Goal: Transaction & Acquisition: Purchase product/service

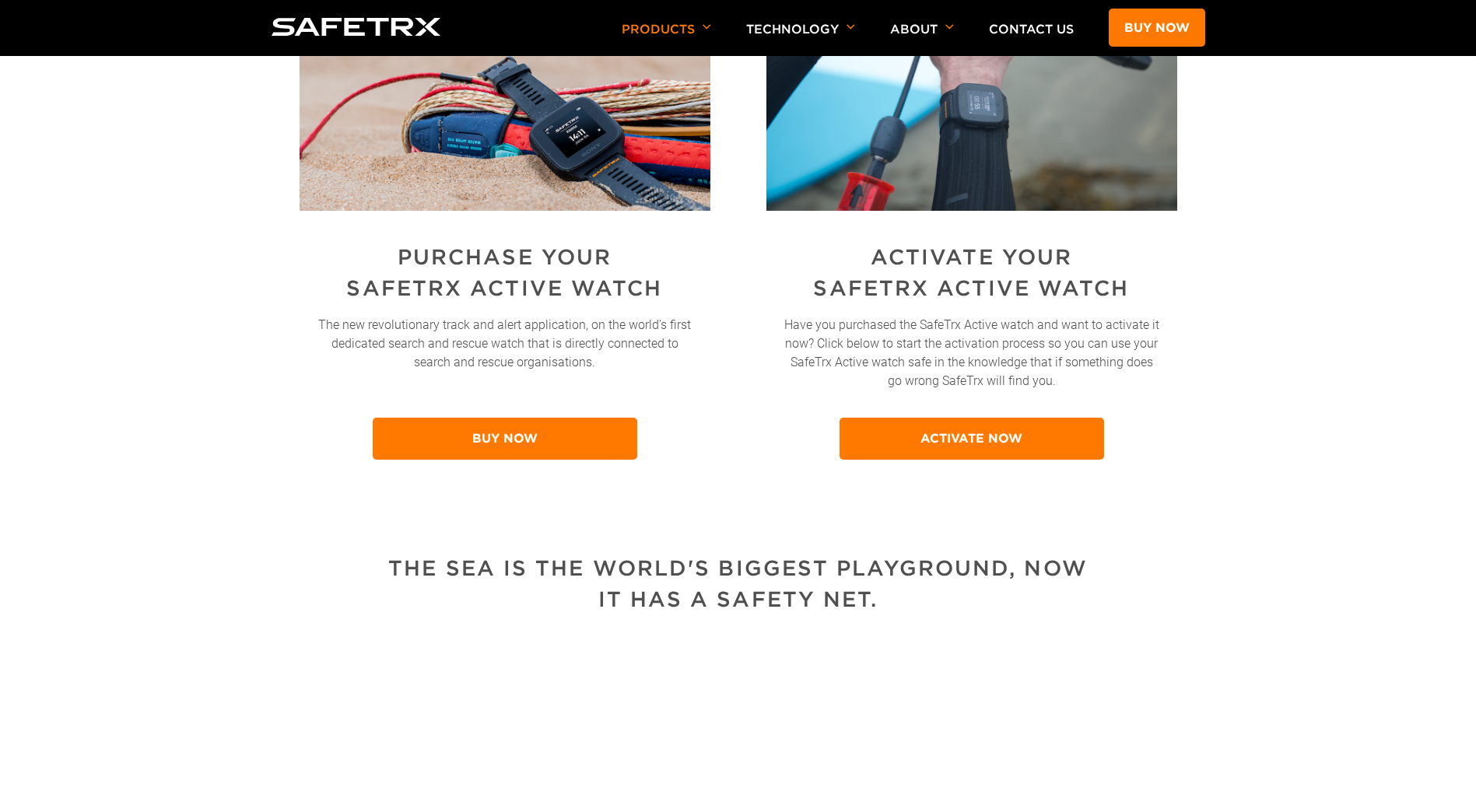
scroll to position [701, 0]
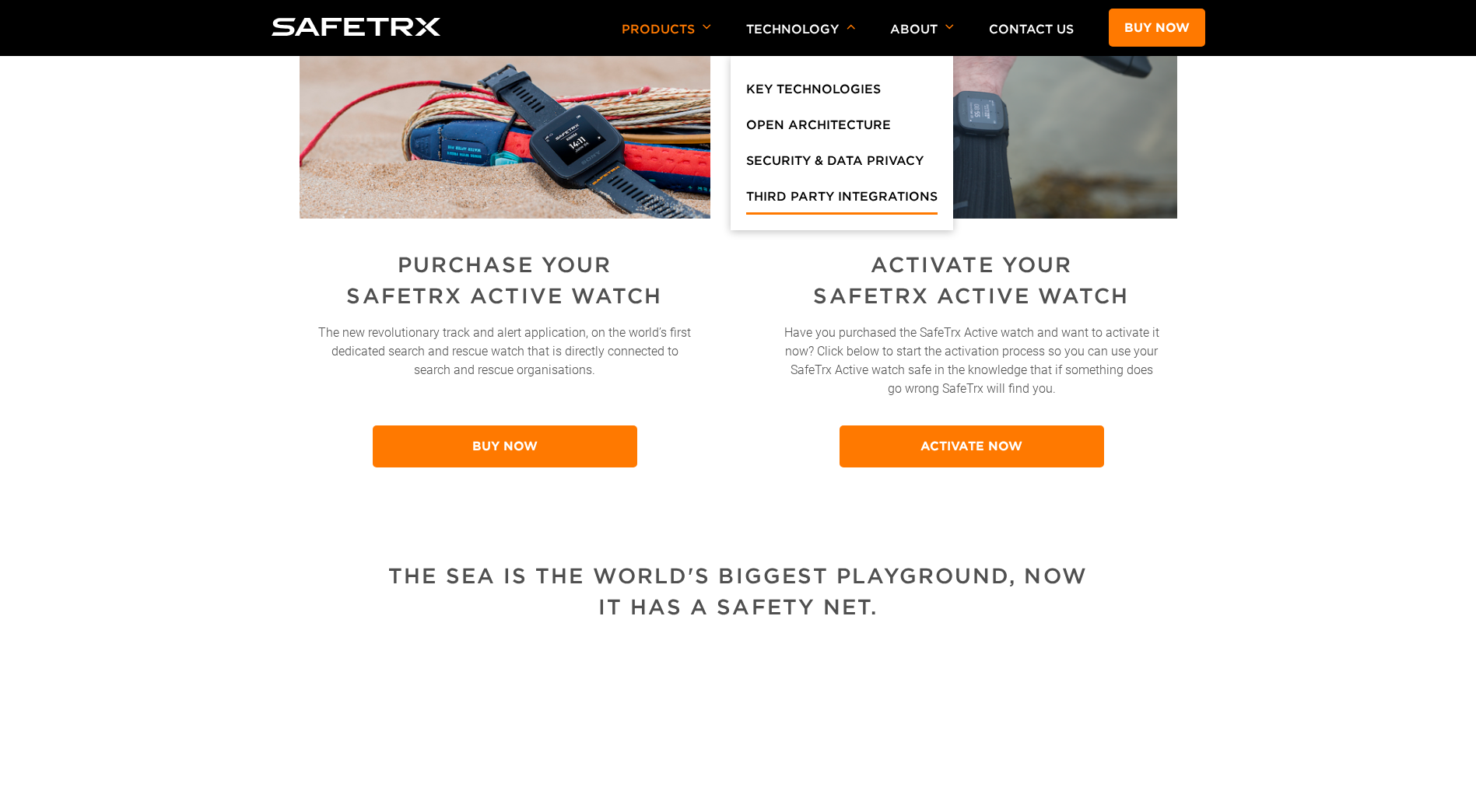
click at [806, 196] on link "Third Party Integrations" at bounding box center [842, 200] width 192 height 28
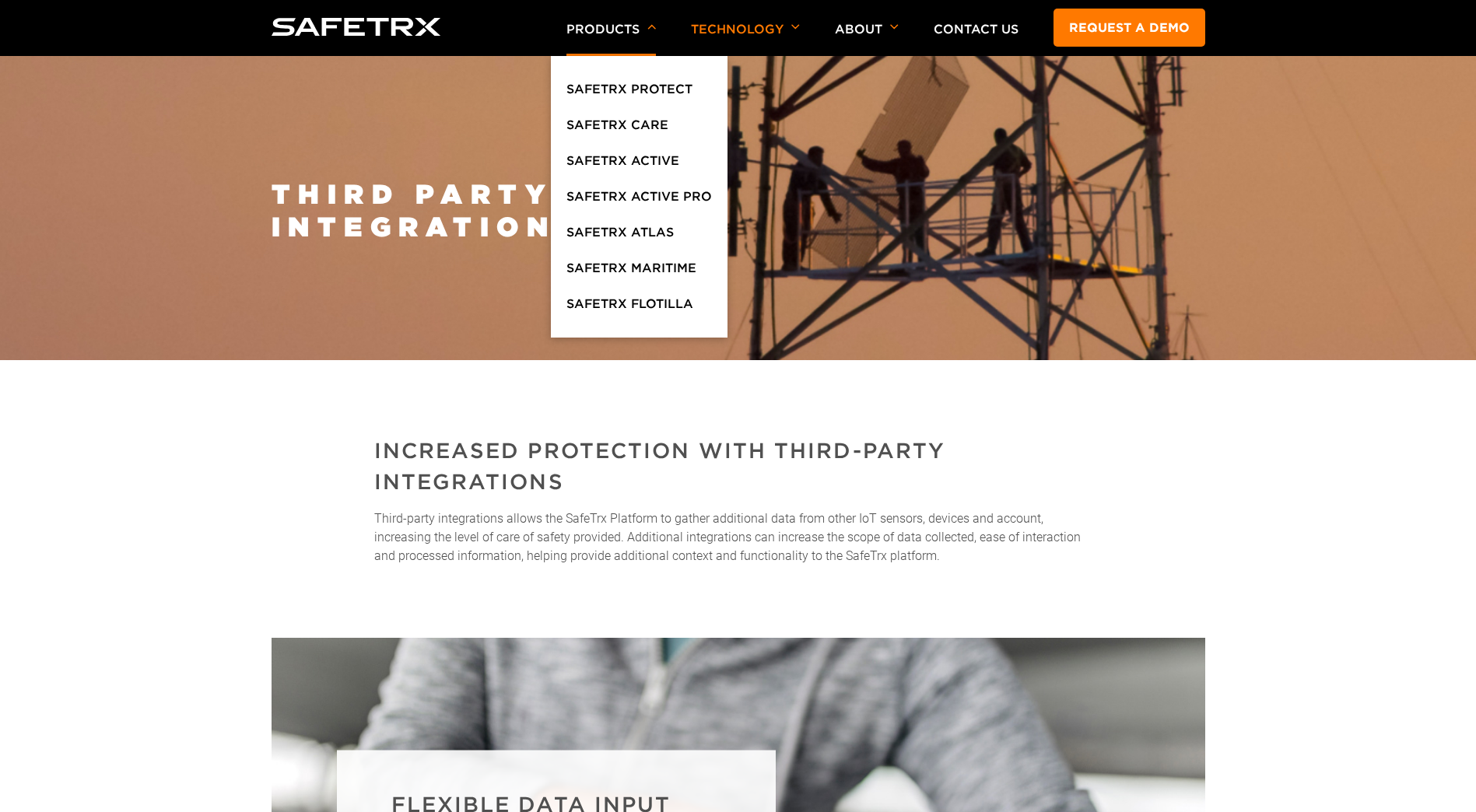
click at [629, 31] on p "Products" at bounding box center [611, 38] width 90 height 34
click at [596, 29] on p "Products" at bounding box center [611, 38] width 90 height 34
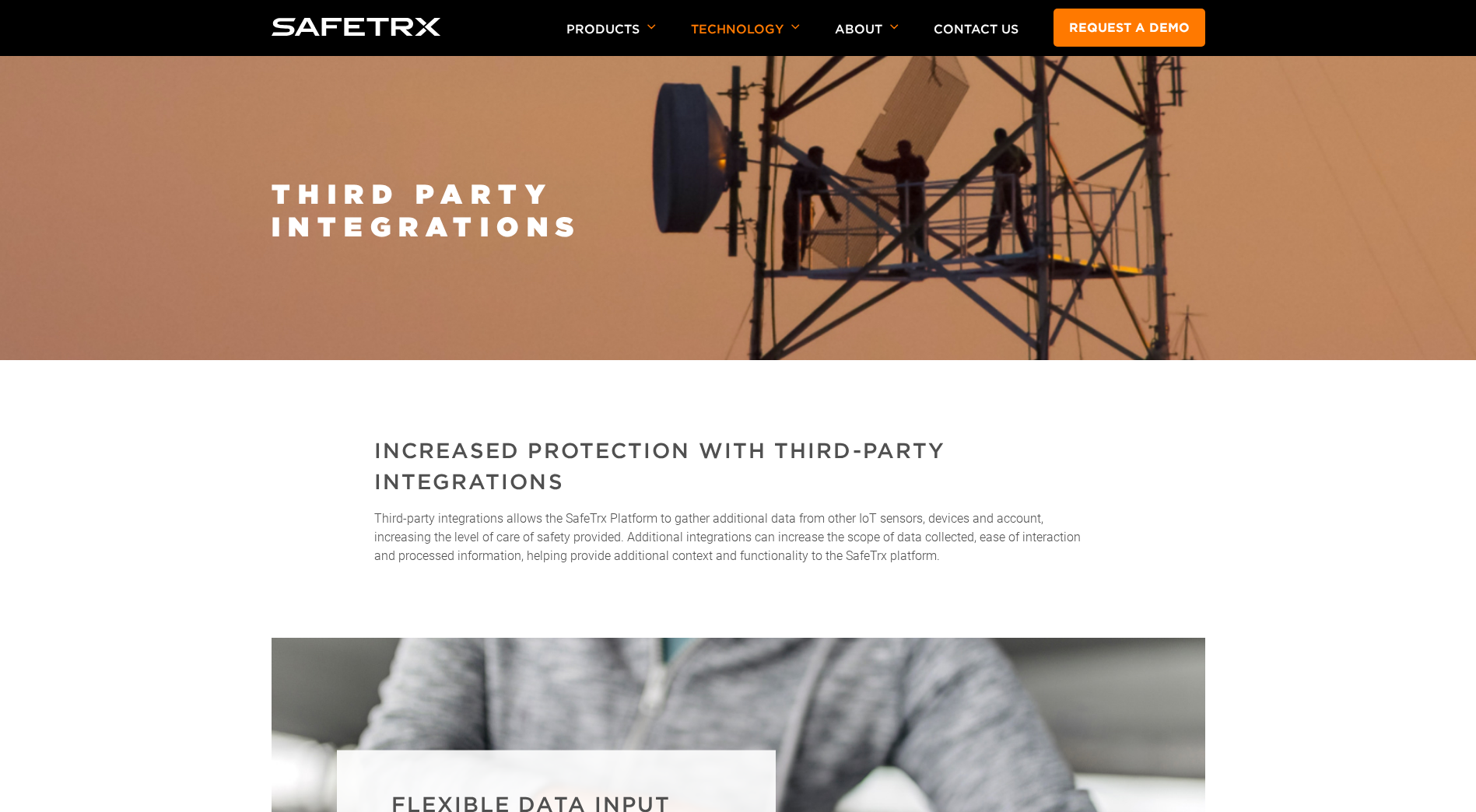
click at [322, 23] on img at bounding box center [356, 27] width 170 height 18
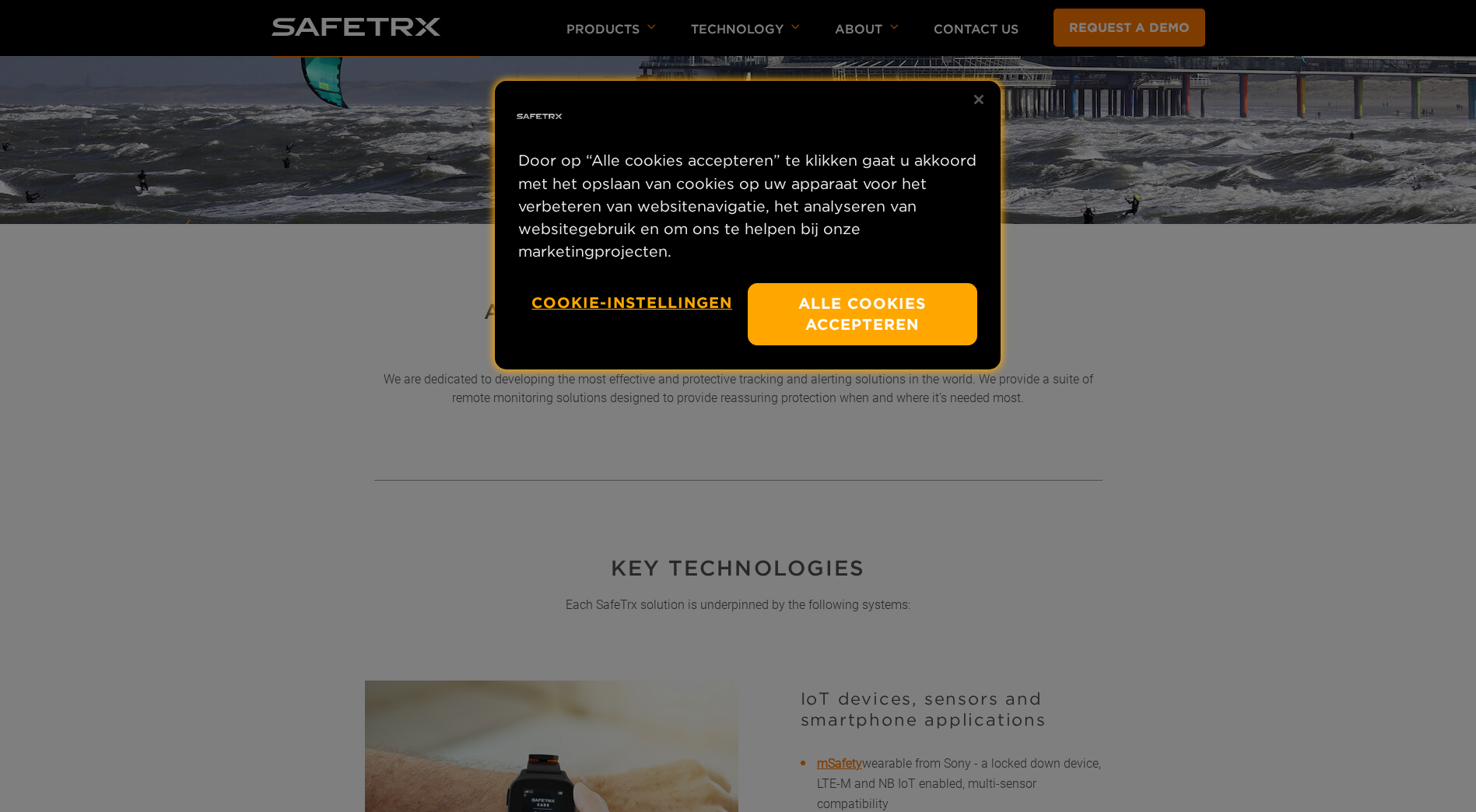
scroll to position [389, 0]
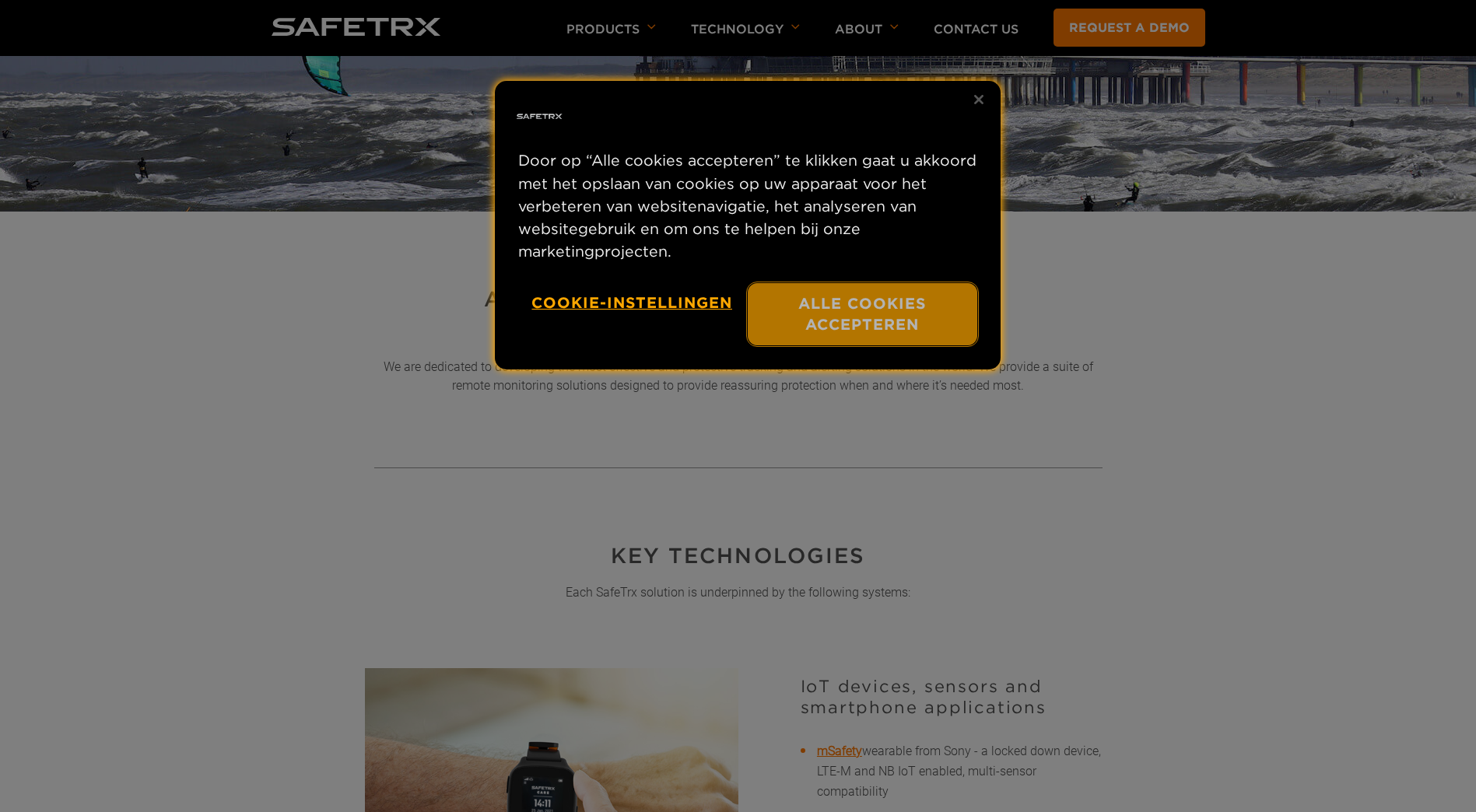
click at [831, 311] on button "Alle cookies accepteren" at bounding box center [862, 314] width 229 height 63
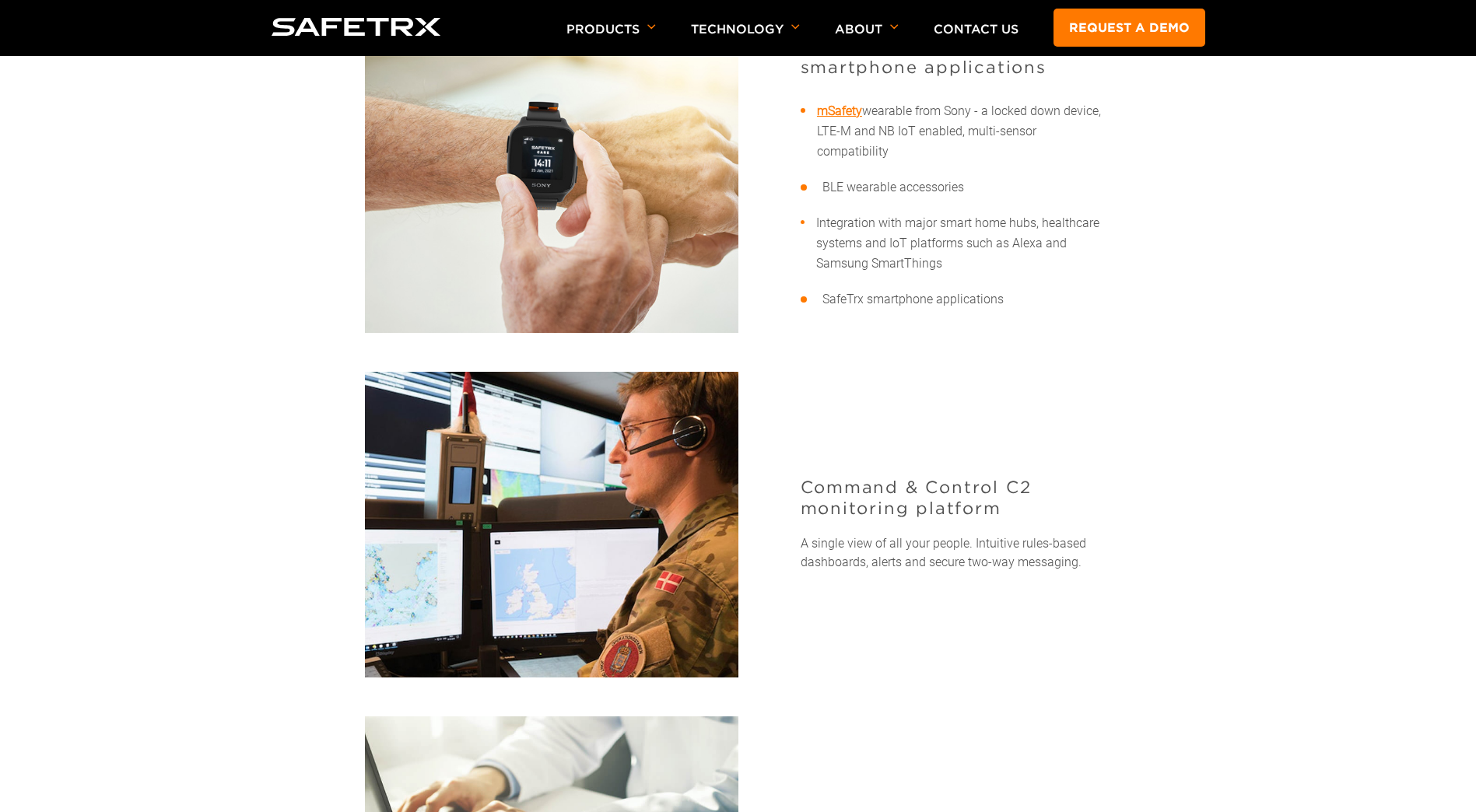
scroll to position [933, 0]
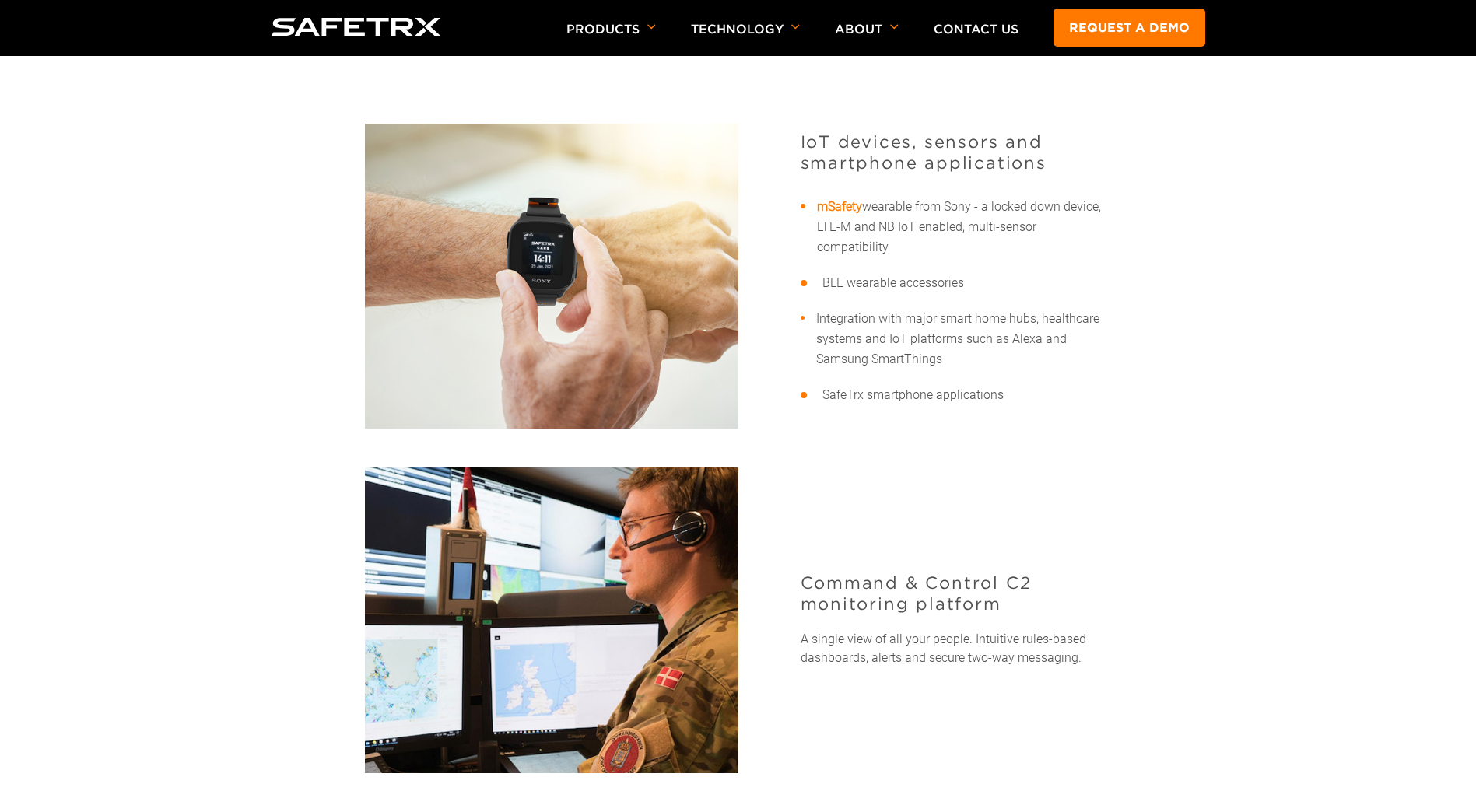
click at [841, 203] on link "mSafety" at bounding box center [838, 206] width 45 height 15
click at [561, 280] on img at bounding box center [552, 276] width 374 height 305
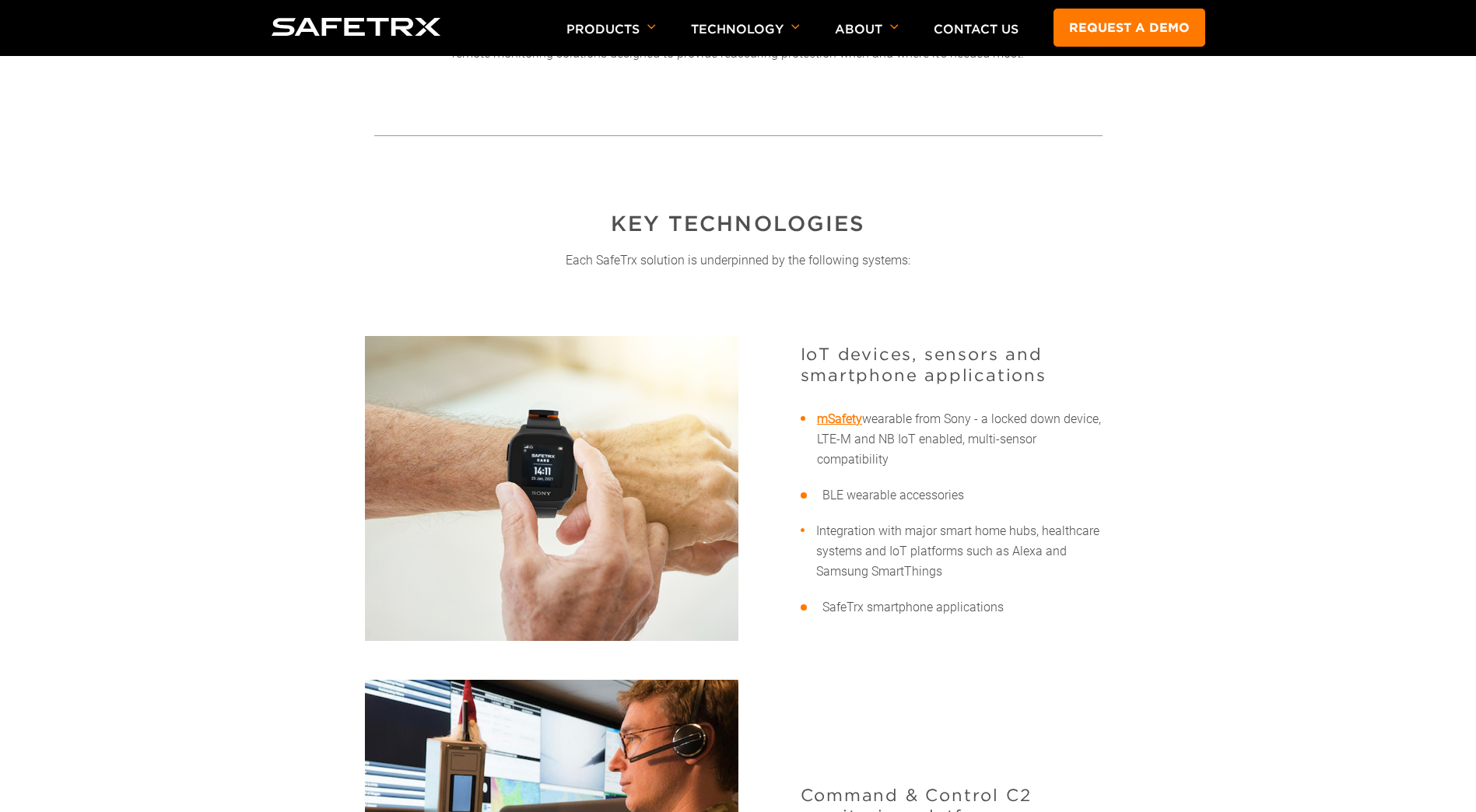
scroll to position [701, 0]
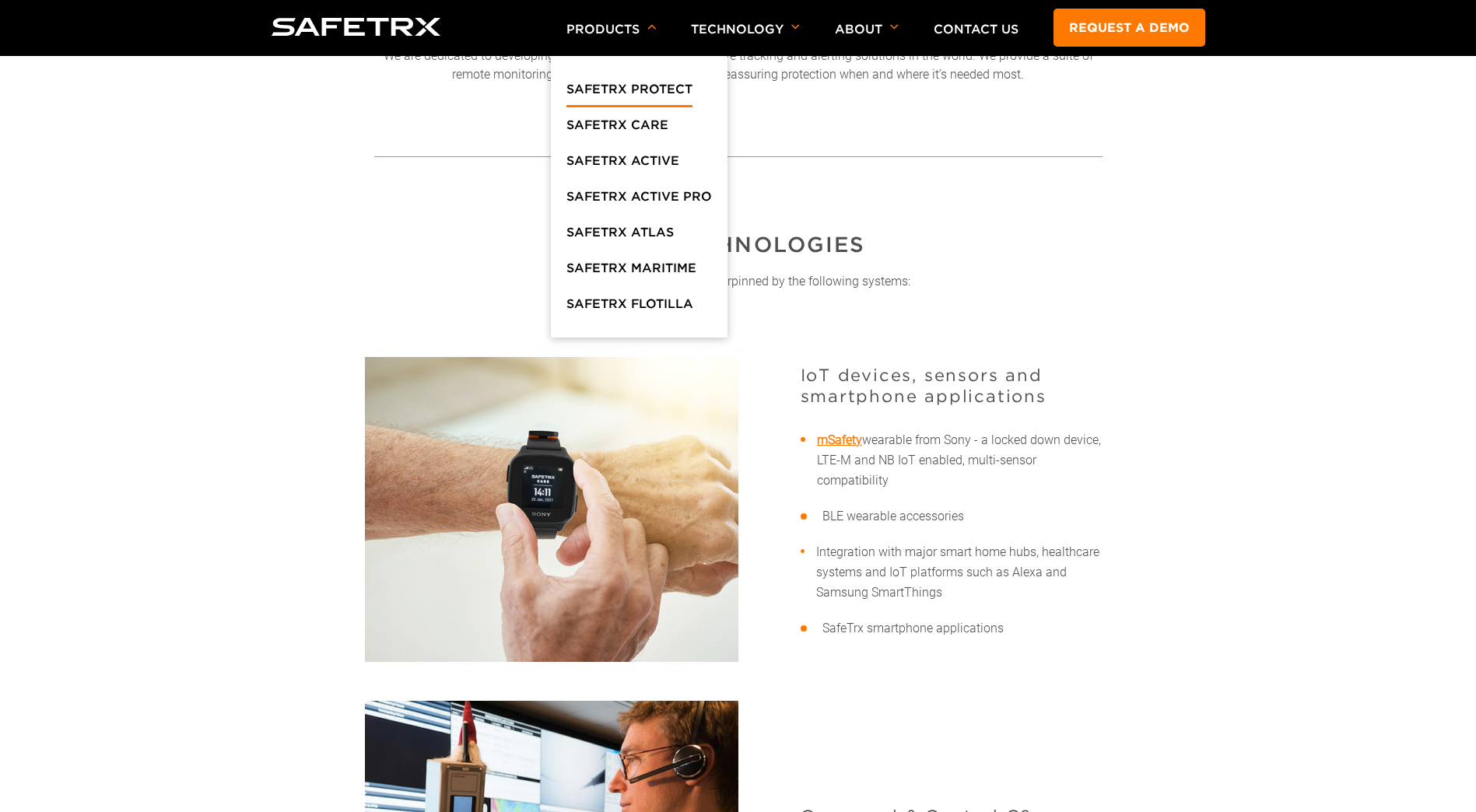
click at [606, 87] on link "SafeTrx Protect" at bounding box center [629, 93] width 126 height 28
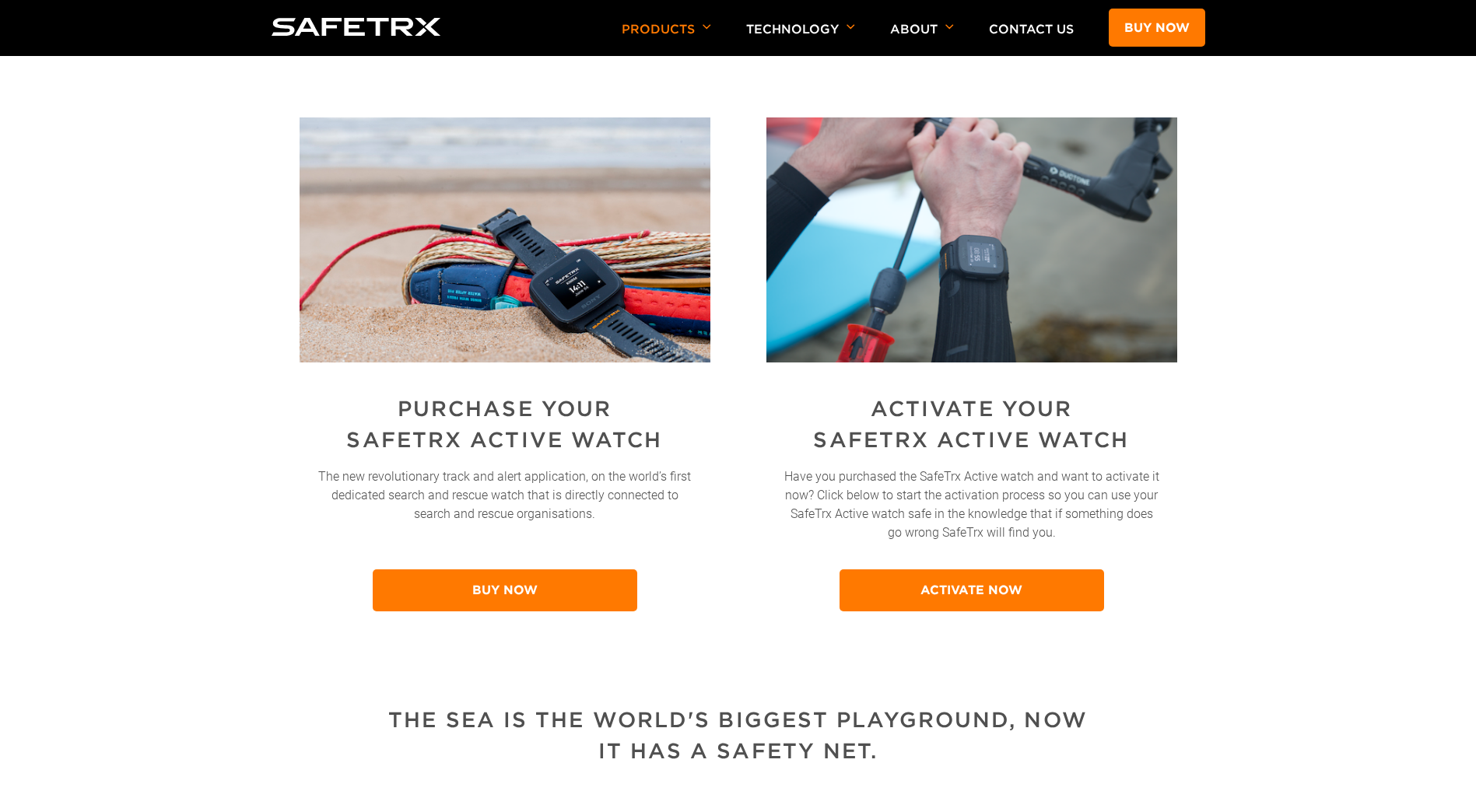
scroll to position [467, 0]
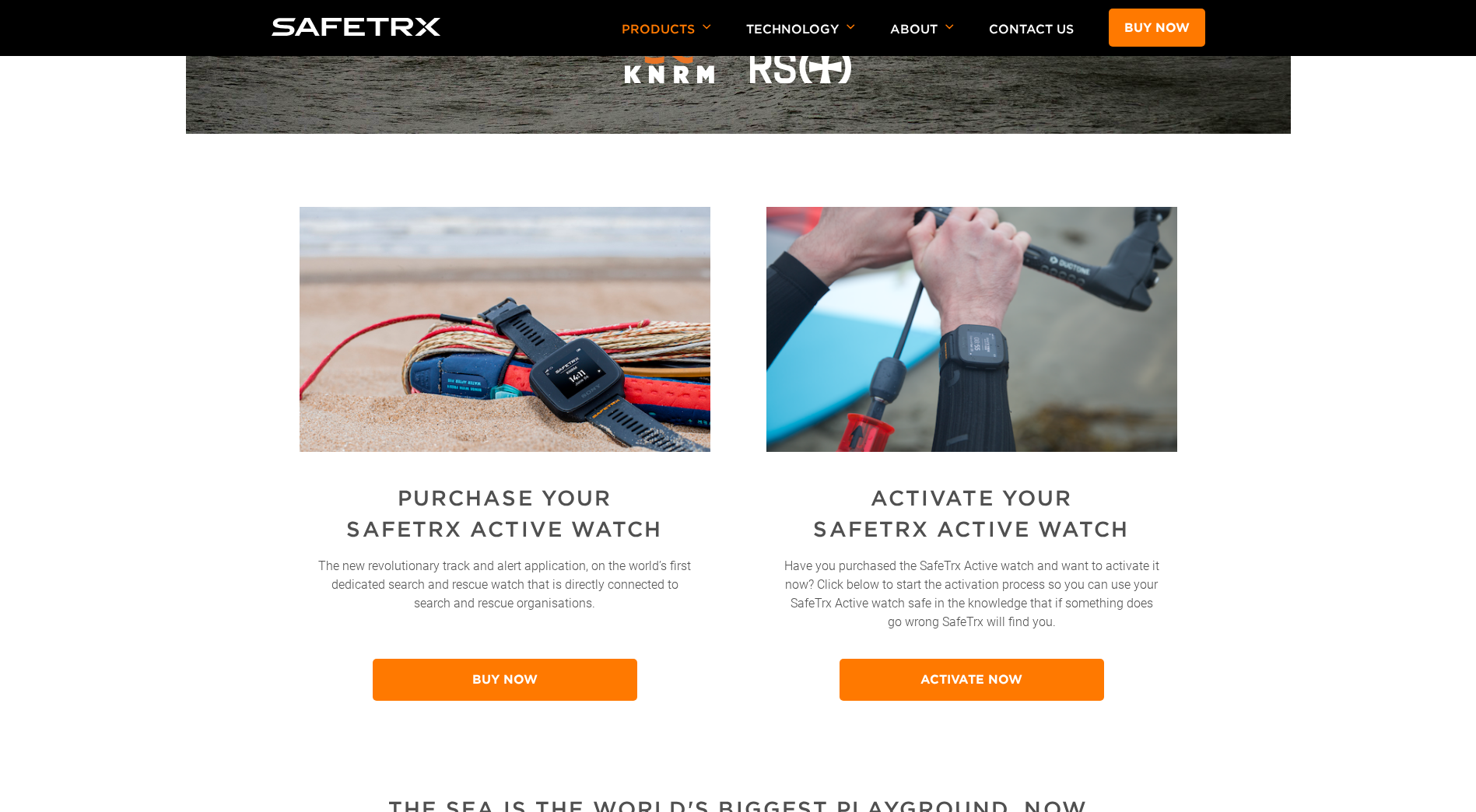
click at [535, 531] on h2 "PURCHASE YOUR SAFETRX ACTIVE WATCH" at bounding box center [504, 514] width 321 height 62
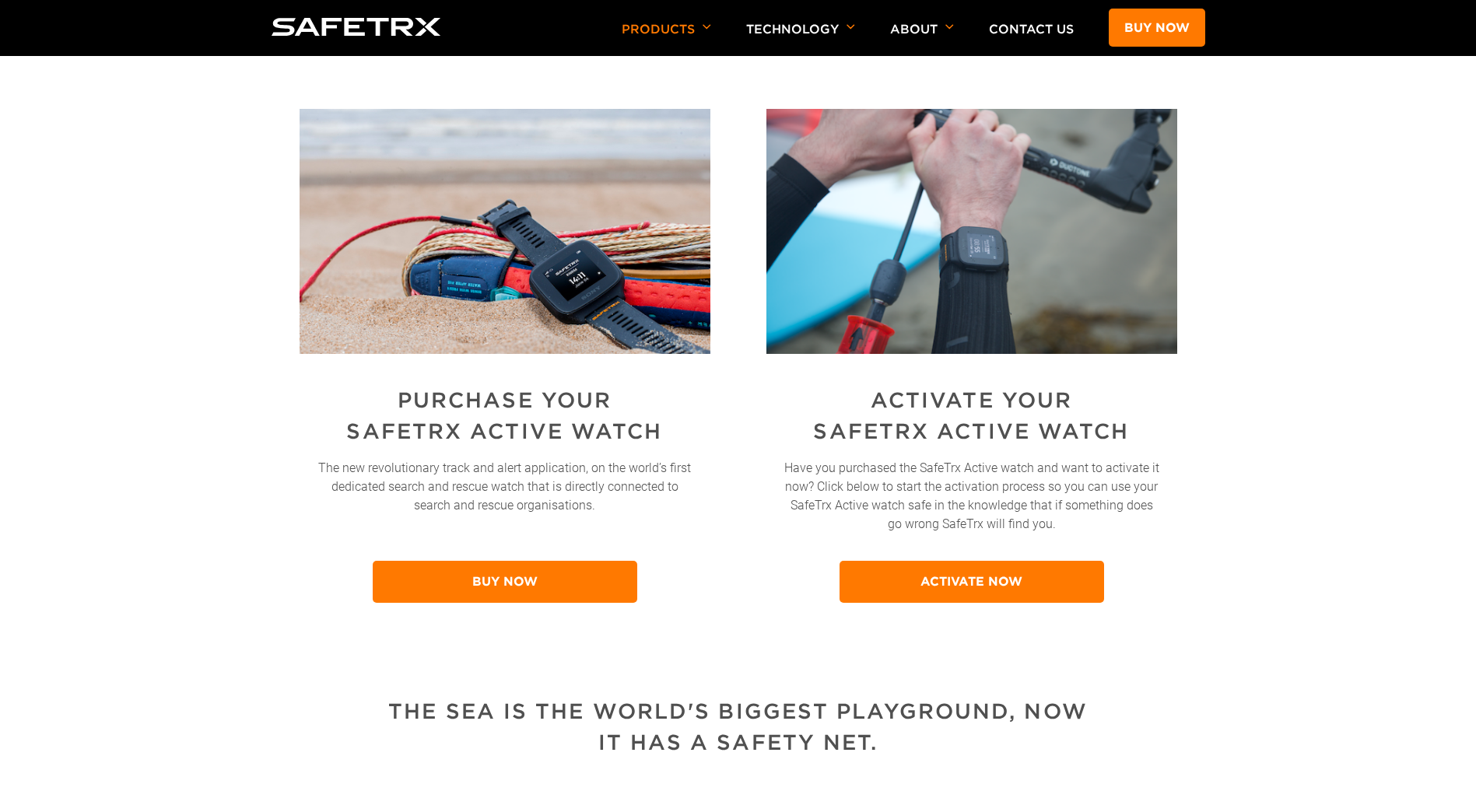
scroll to position [570, 0]
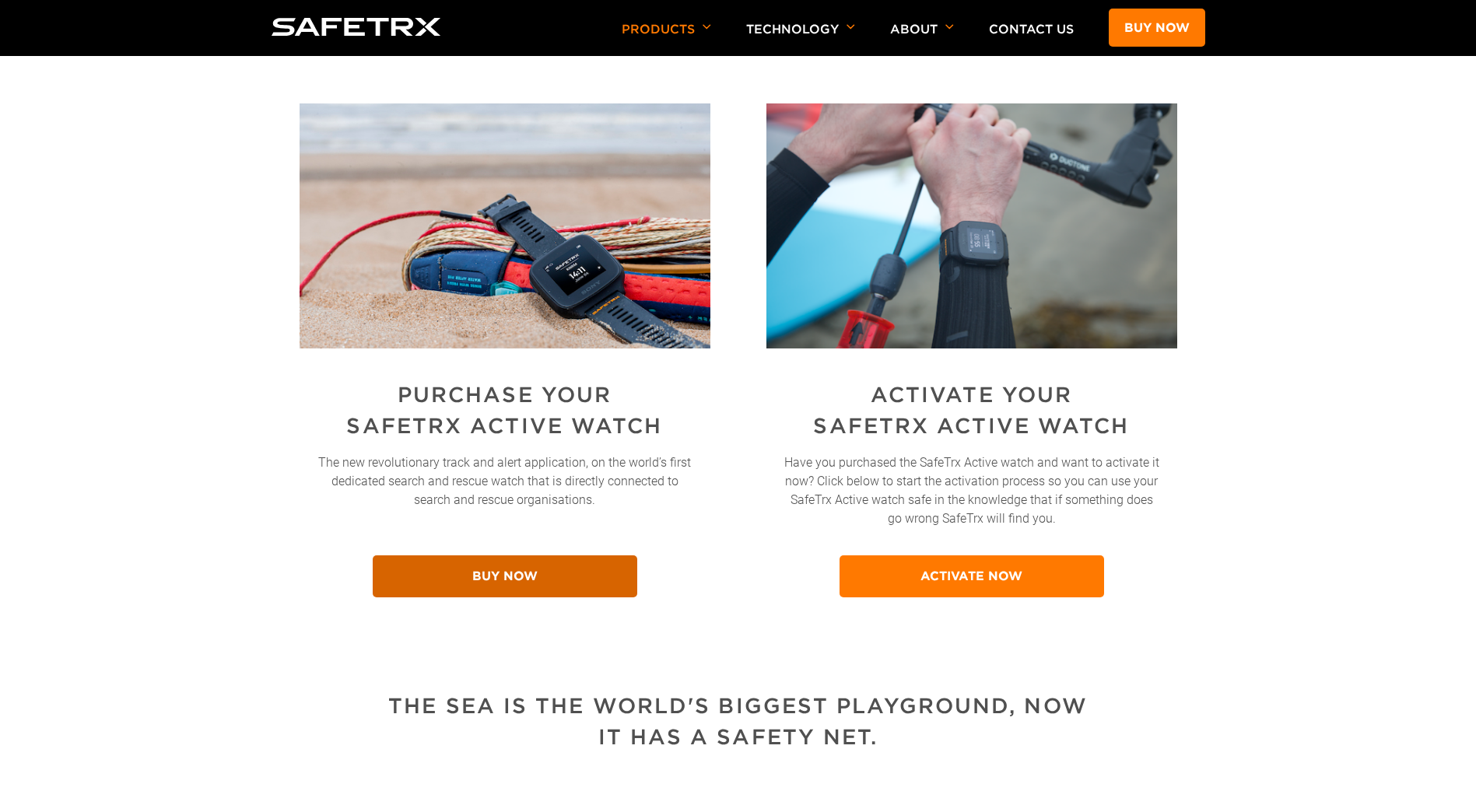
click at [522, 584] on link "BUY NOW" at bounding box center [505, 576] width 265 height 42
